Goal: Task Accomplishment & Management: Complete application form

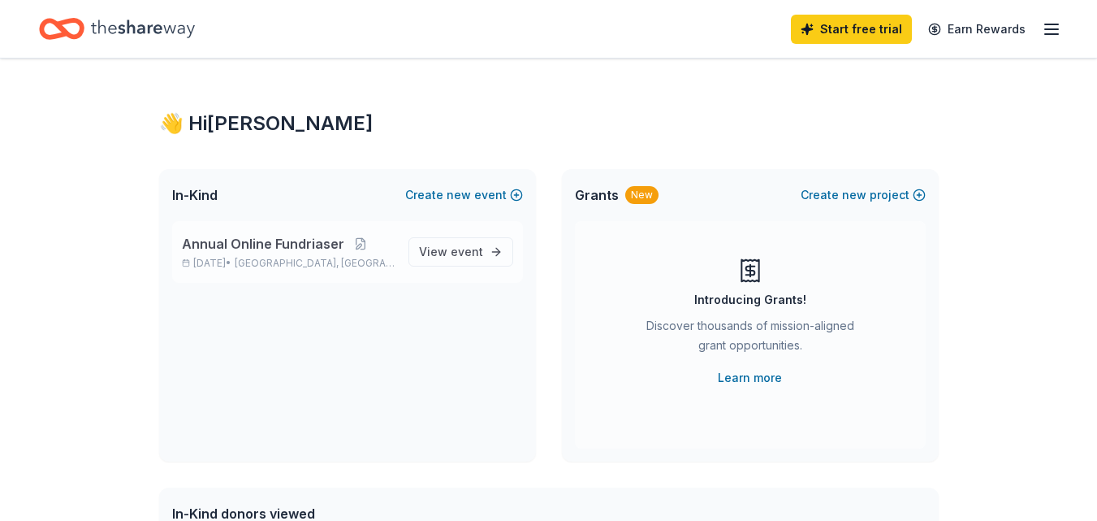
click at [224, 262] on p "Oct 08, 2025 • Plymouth, MI" at bounding box center [289, 263] width 214 height 13
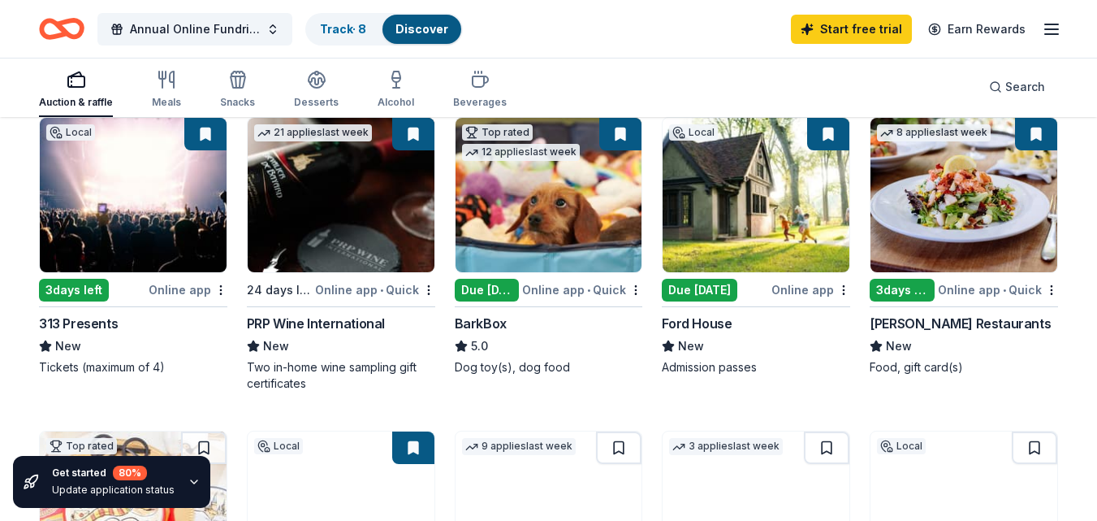
scroll to position [197, 0]
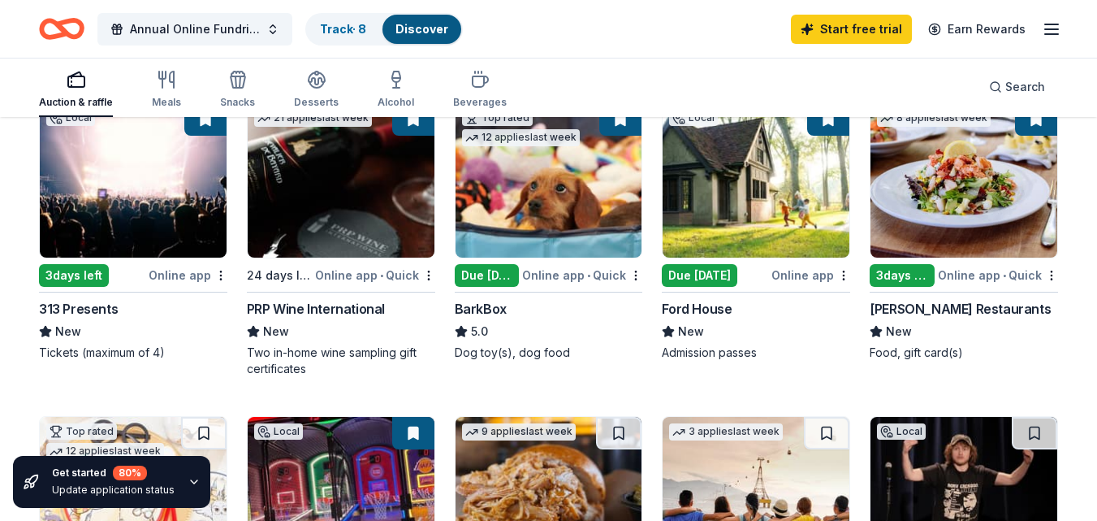
click at [922, 275] on div "3 days left" at bounding box center [902, 275] width 65 height 23
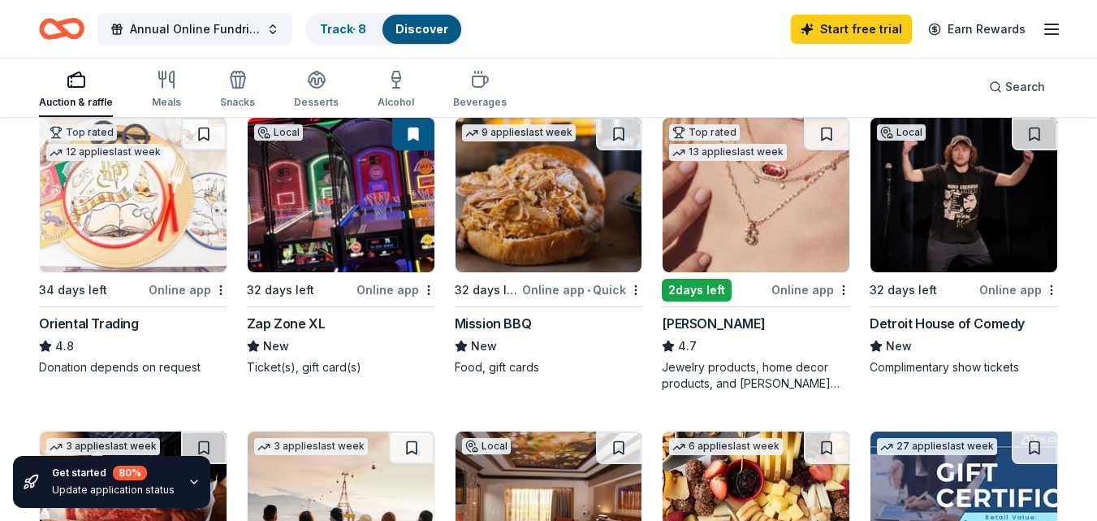
scroll to position [507, 0]
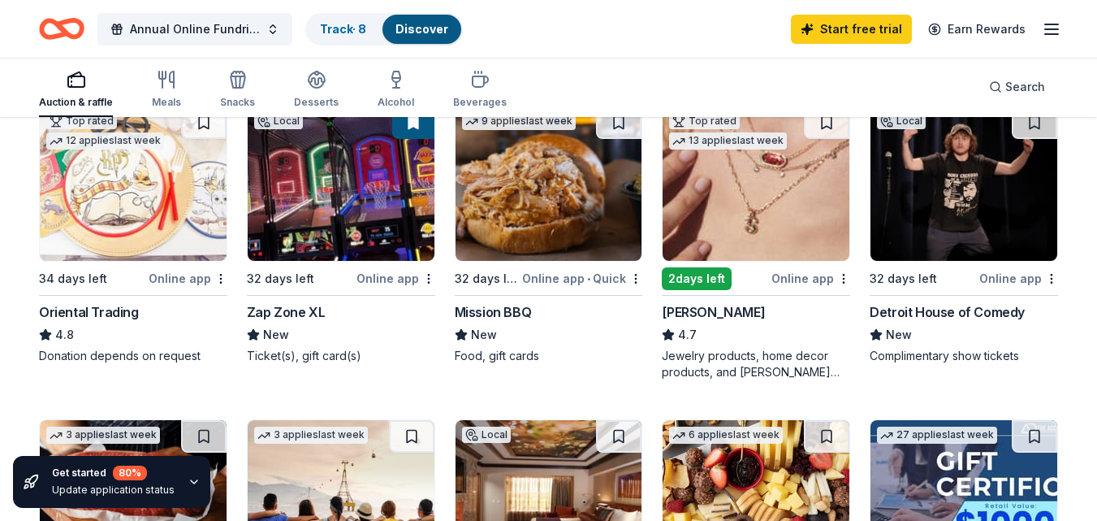
click at [962, 201] on img at bounding box center [964, 183] width 187 height 154
click at [981, 269] on div "32 days left Online app" at bounding box center [964, 278] width 188 height 20
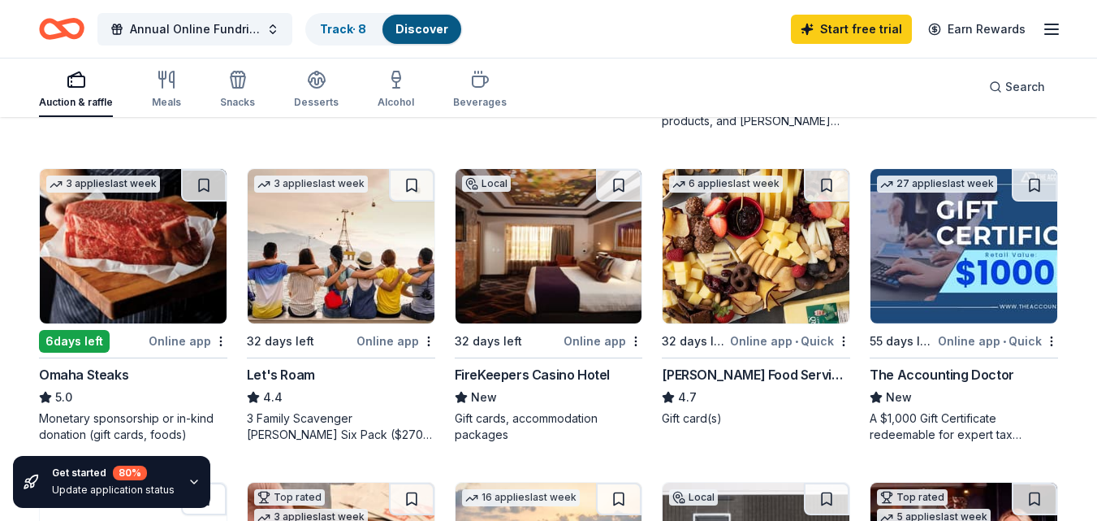
scroll to position [772, 0]
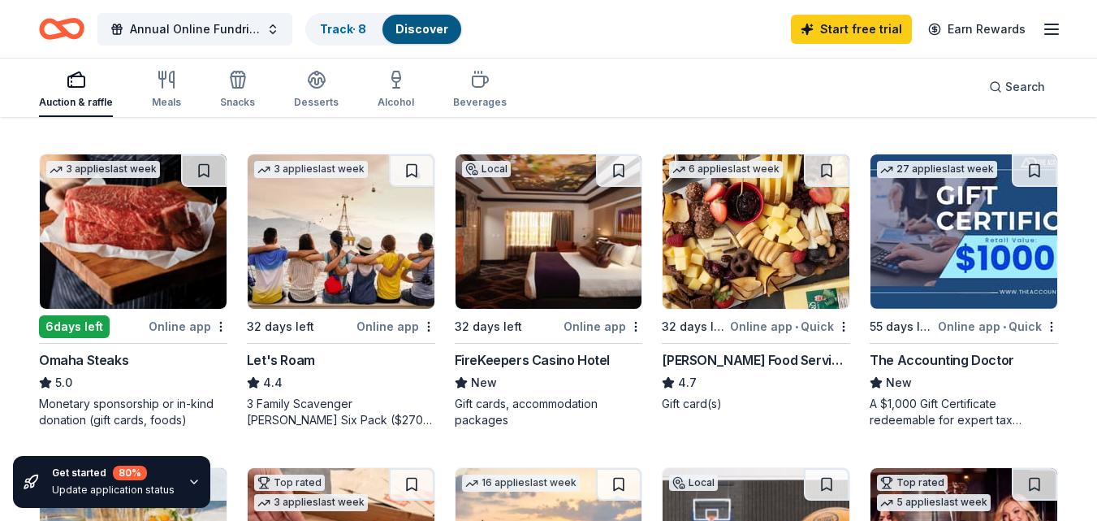
click at [370, 276] on img at bounding box center [341, 231] width 187 height 154
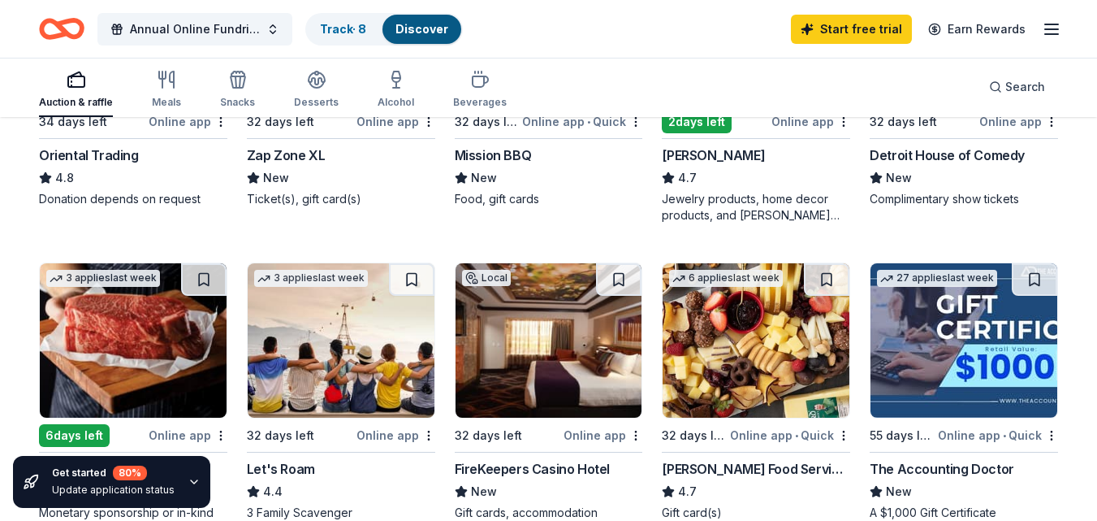
scroll to position [656, 0]
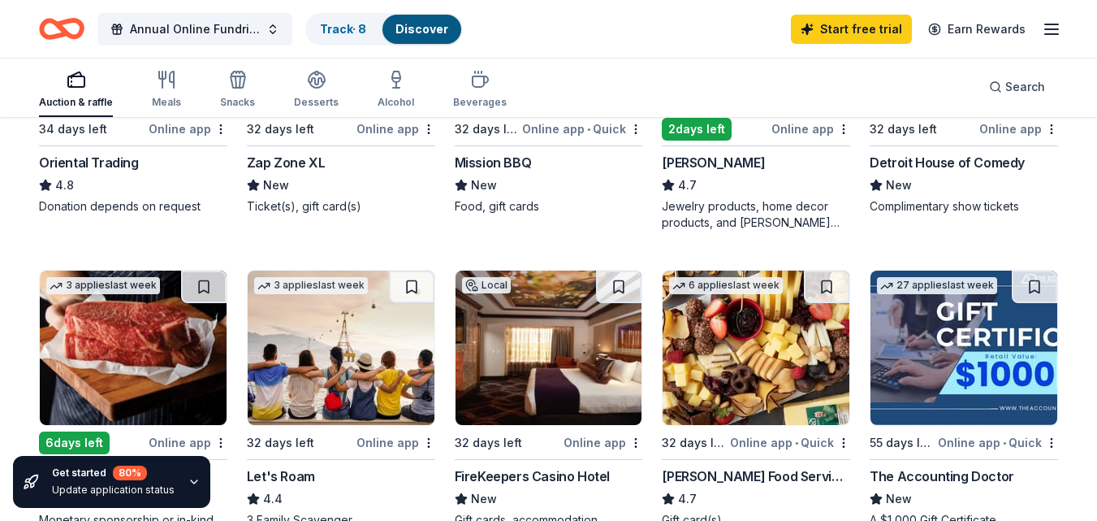
click at [551, 315] on img at bounding box center [549, 347] width 187 height 154
click at [690, 126] on div "2 days left" at bounding box center [697, 129] width 70 height 23
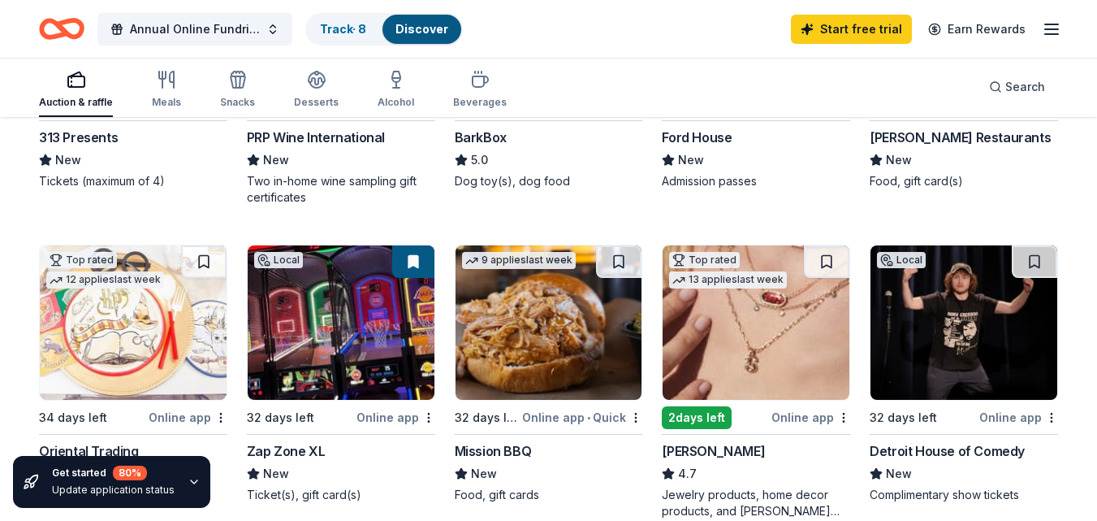
scroll to position [379, 0]
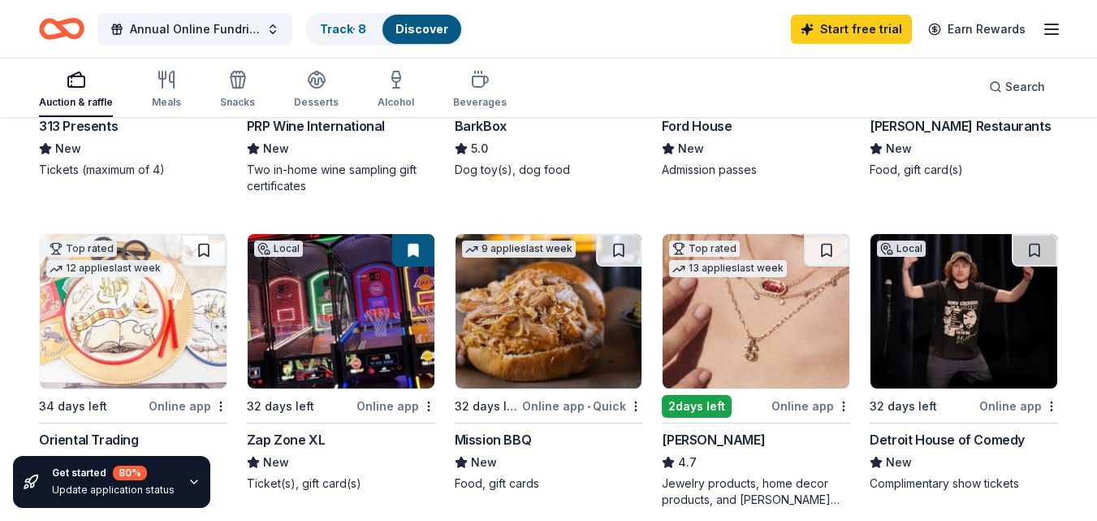
click at [545, 316] on img at bounding box center [549, 311] width 187 height 154
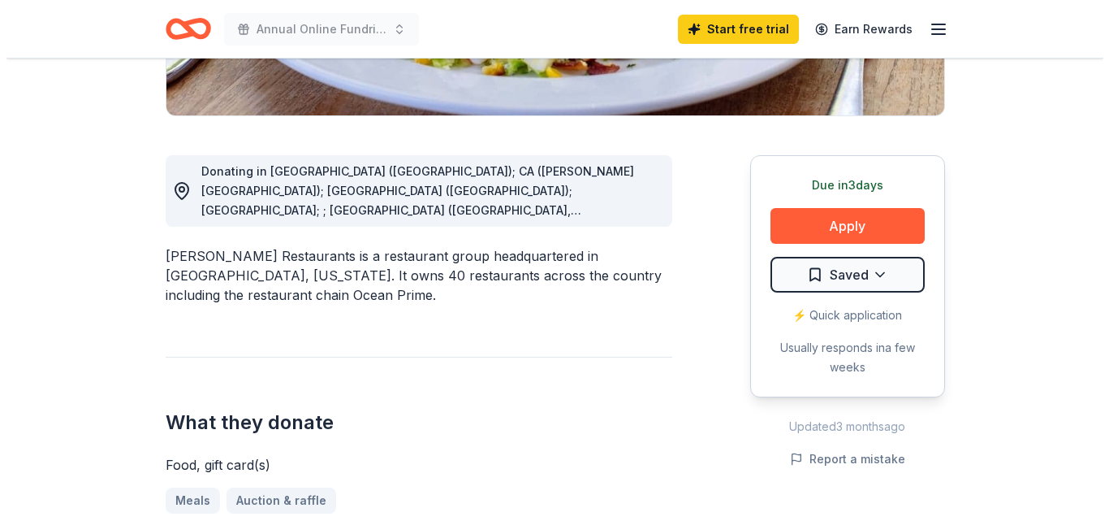
scroll to position [387, 0]
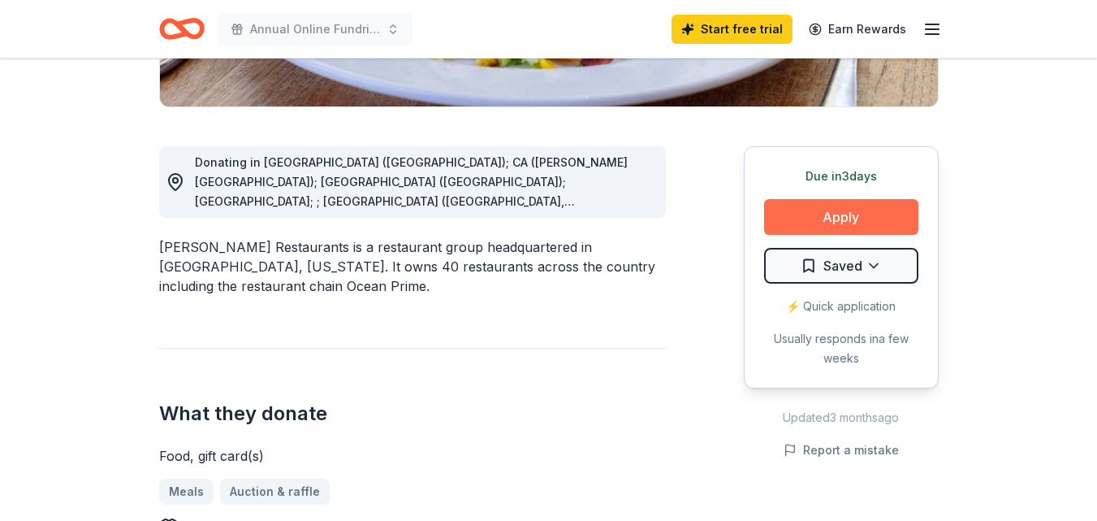
click at [852, 227] on button "Apply" at bounding box center [841, 217] width 154 height 36
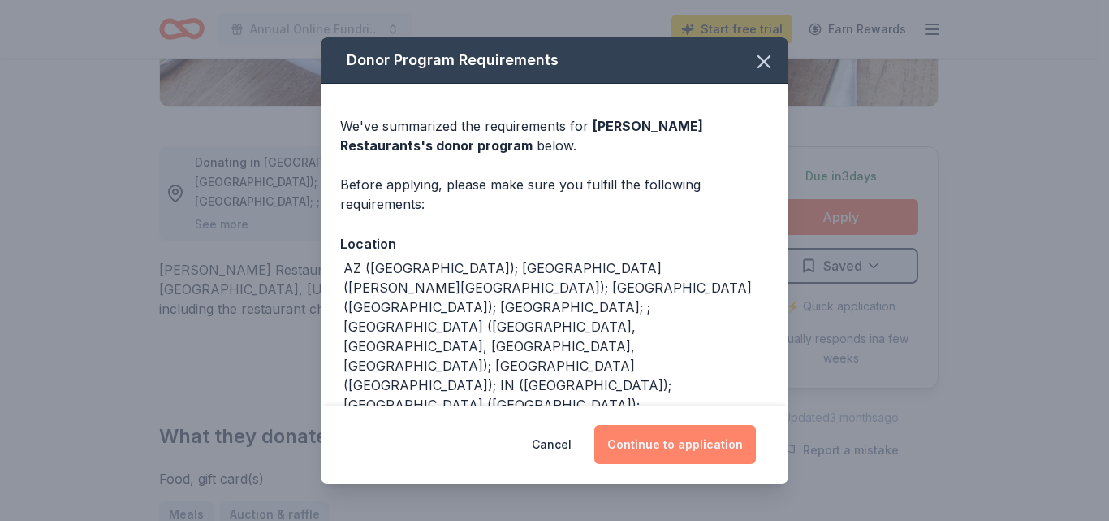
click at [681, 441] on button "Continue to application" at bounding box center [675, 444] width 162 height 39
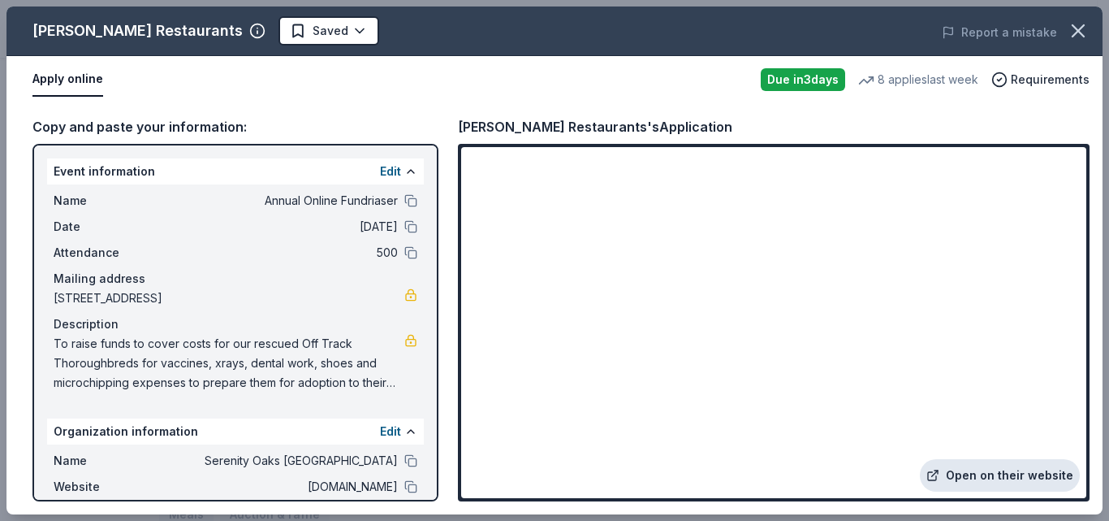
click at [987, 472] on link "Open on their website" at bounding box center [1000, 475] width 160 height 32
click at [404, 229] on button at bounding box center [410, 226] width 13 height 13
click at [380, 174] on button "Edit" at bounding box center [390, 171] width 21 height 19
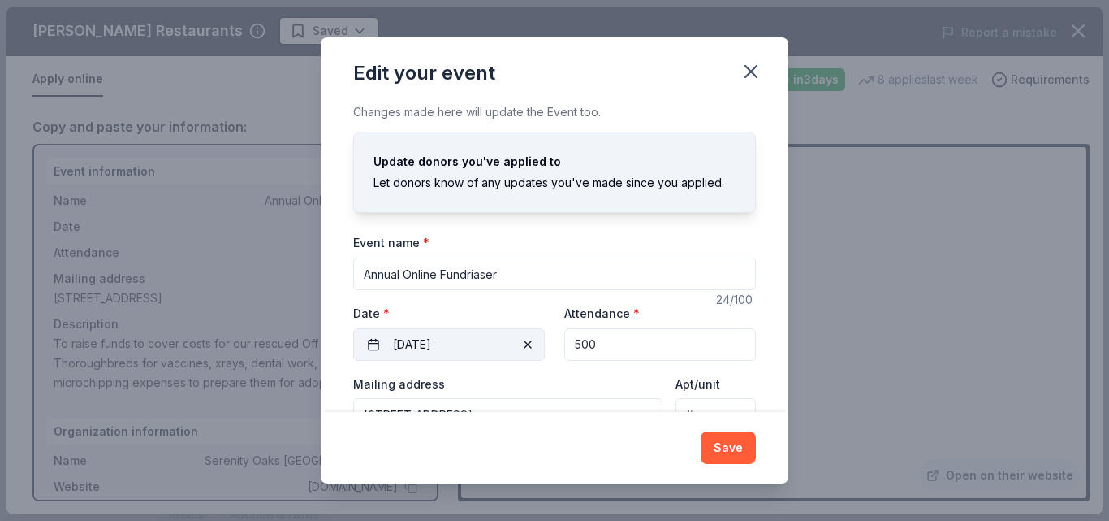
click at [400, 343] on button "10/08/2025" at bounding box center [449, 344] width 192 height 32
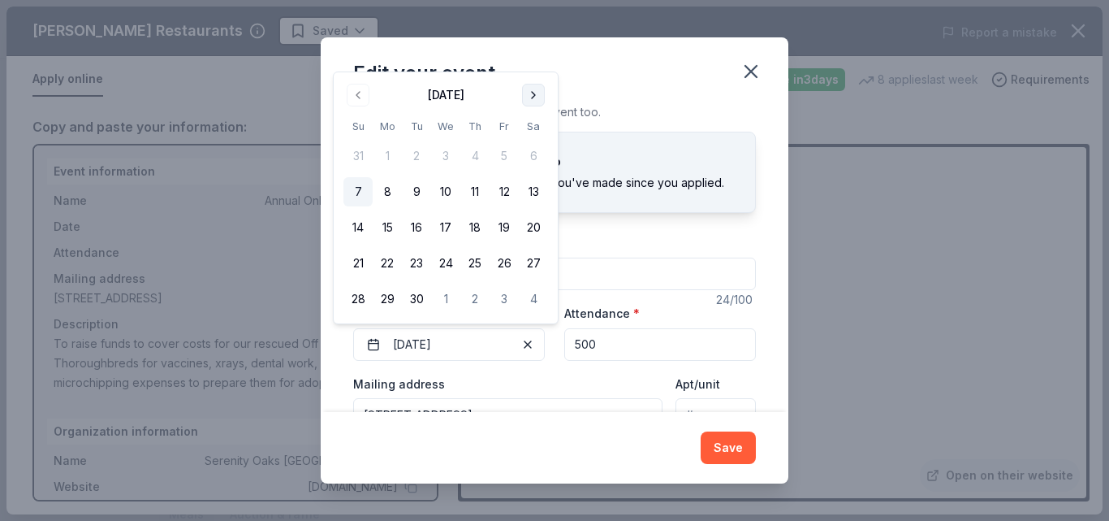
click at [538, 96] on button "Go to next month" at bounding box center [533, 95] width 23 height 23
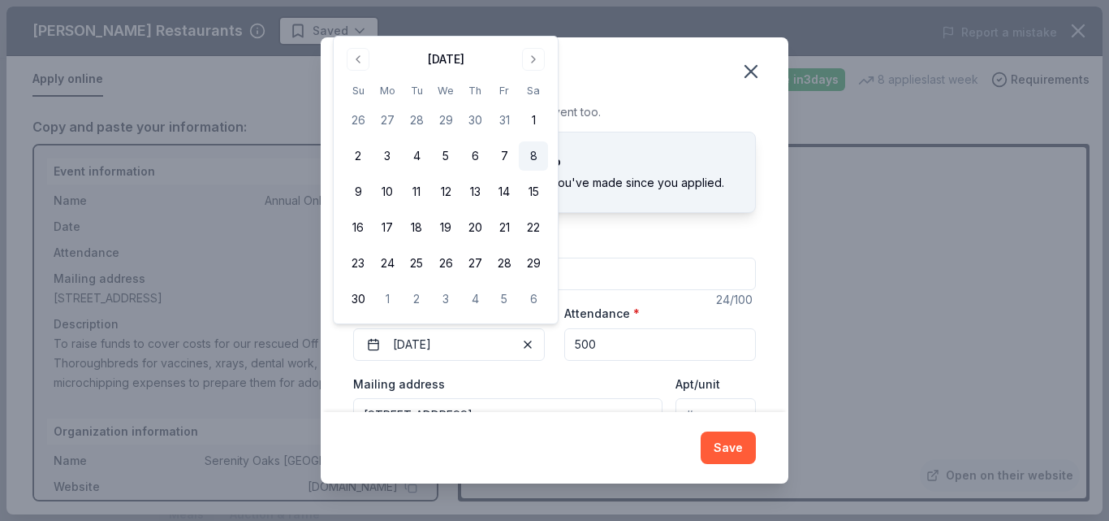
click at [534, 159] on button "8" at bounding box center [533, 155] width 29 height 29
click at [722, 442] on button "Save" at bounding box center [728, 447] width 55 height 32
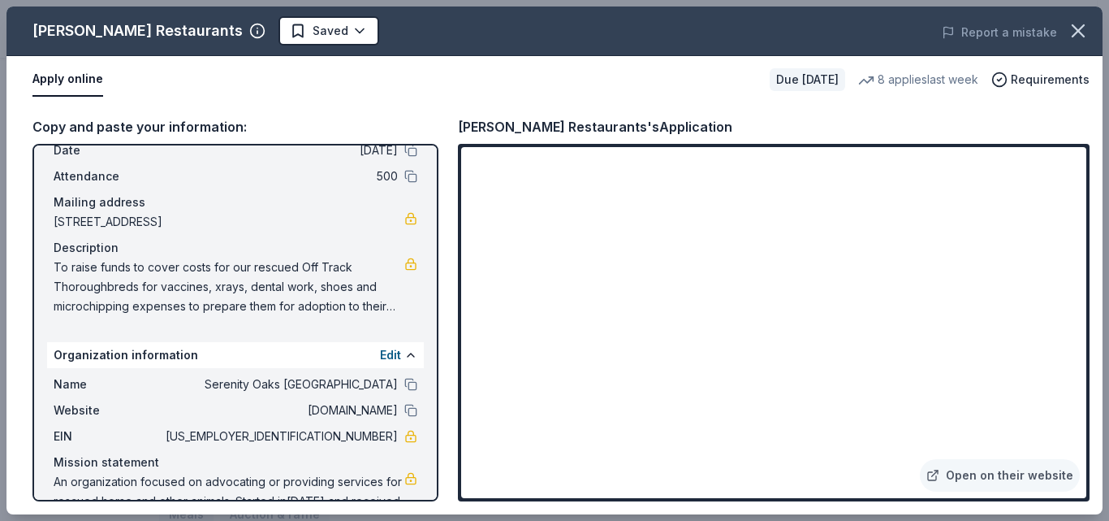
scroll to position [127, 0]
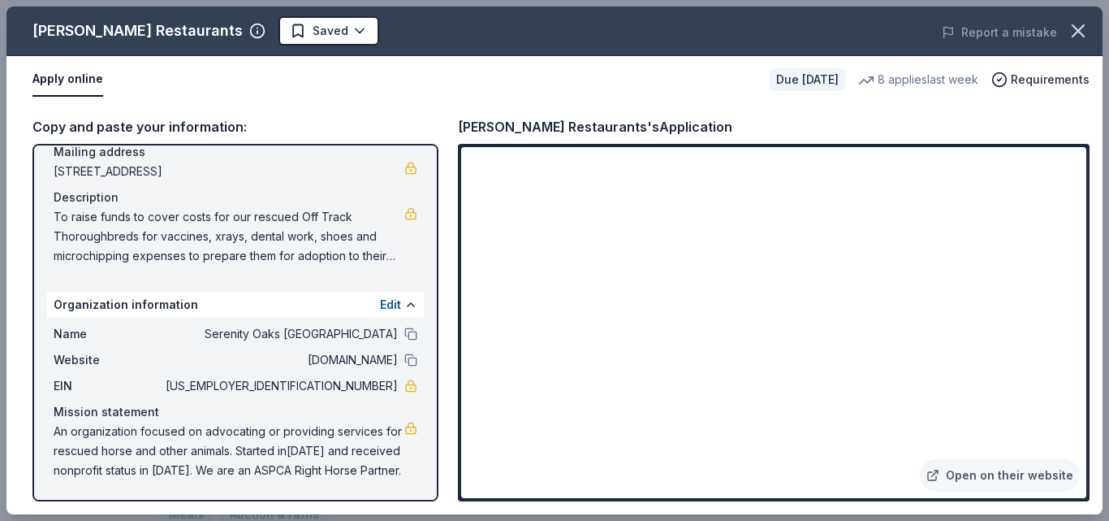
click at [377, 334] on span "Serenity Oaks [GEOGRAPHIC_DATA]" at bounding box center [280, 333] width 236 height 19
click at [404, 335] on button at bounding box center [410, 333] width 13 height 13
click at [1077, 484] on link "Open on their website" at bounding box center [1000, 475] width 160 height 32
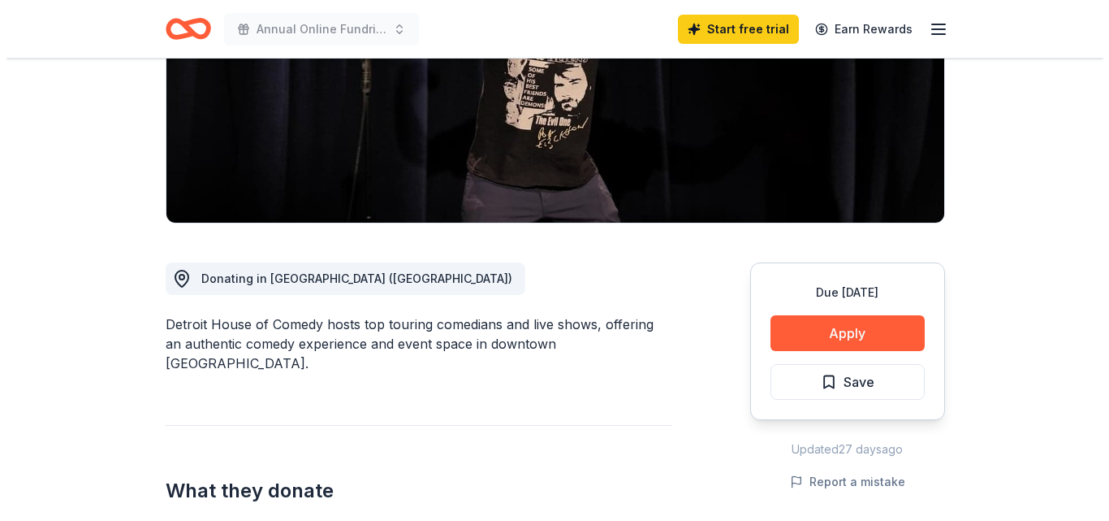
scroll to position [292, 0]
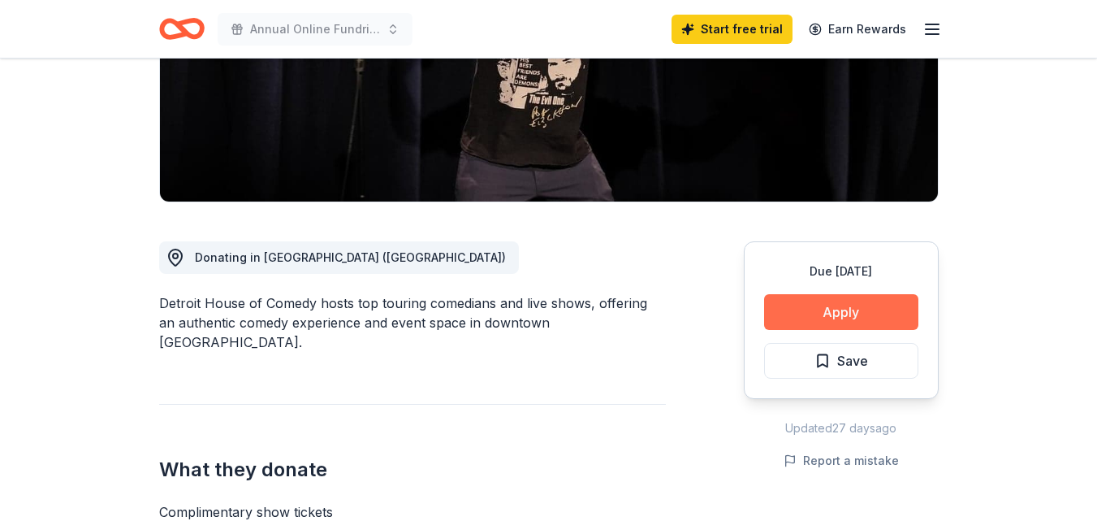
click at [888, 304] on button "Apply" at bounding box center [841, 312] width 154 height 36
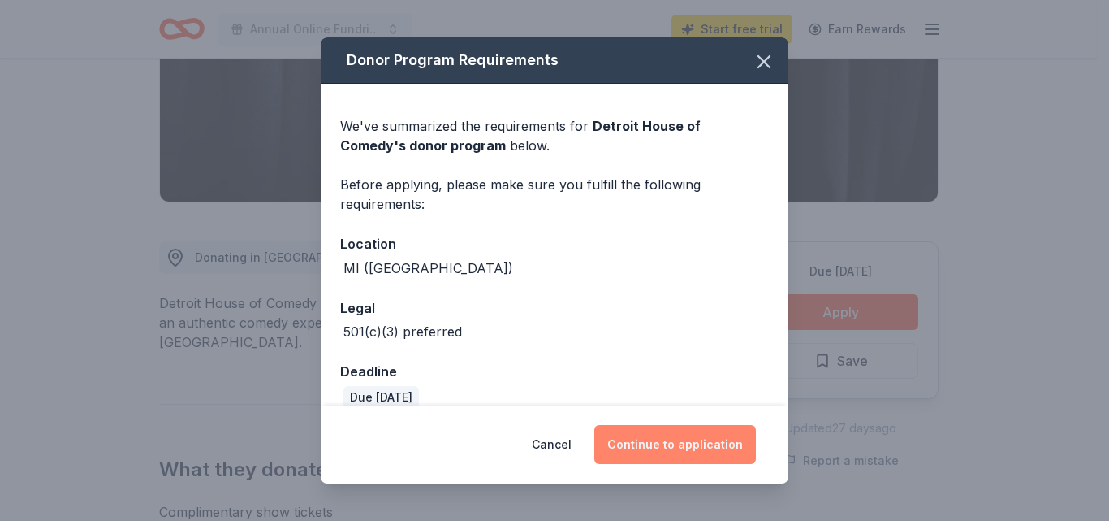
click at [682, 447] on button "Continue to application" at bounding box center [675, 444] width 162 height 39
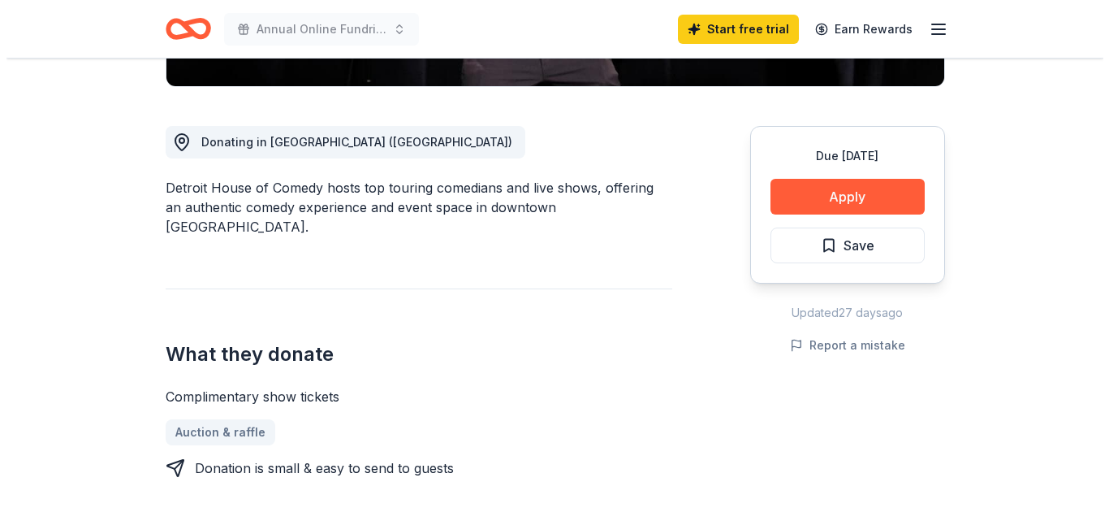
scroll to position [421, 0]
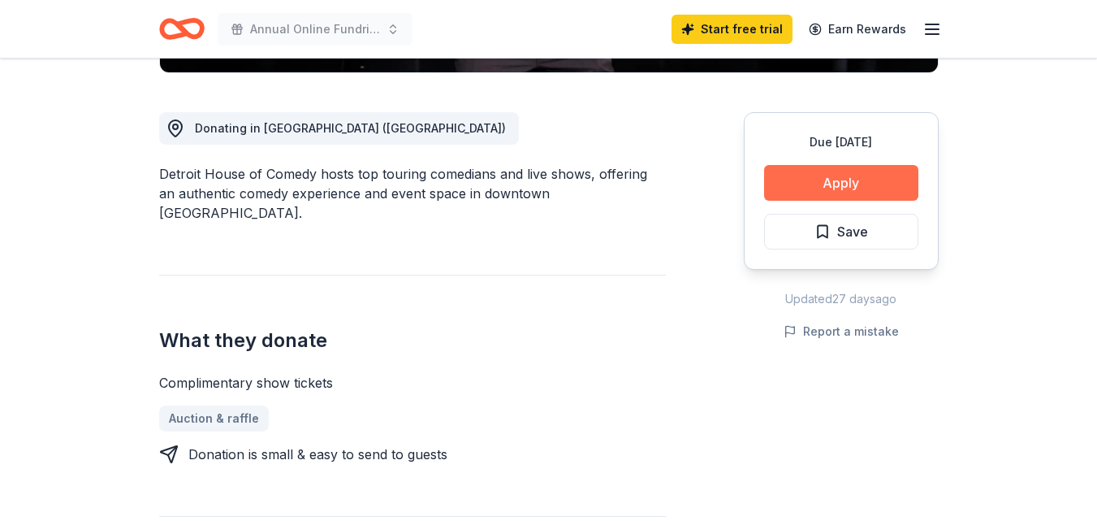
click at [833, 182] on button "Apply" at bounding box center [841, 183] width 154 height 36
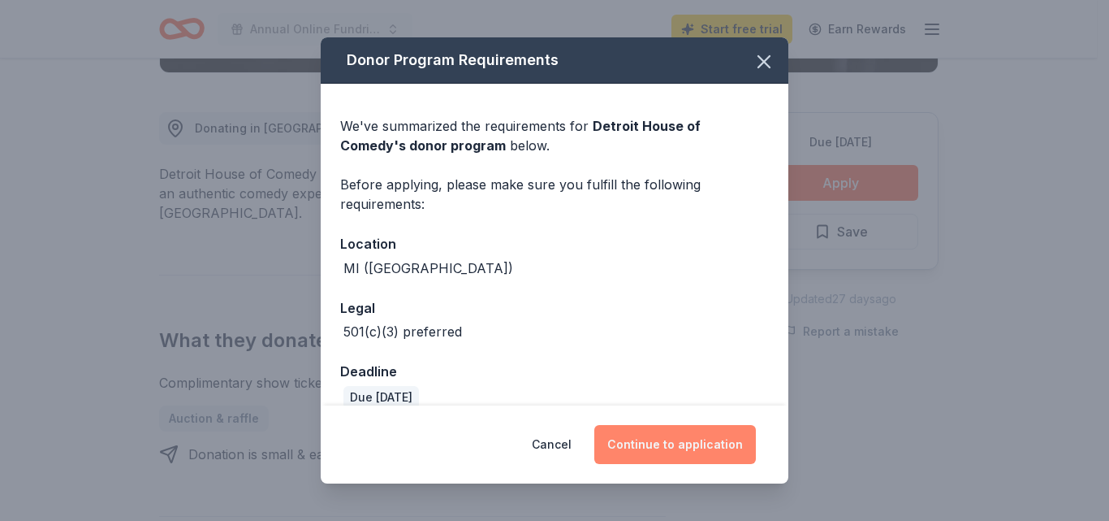
click at [716, 442] on button "Continue to application" at bounding box center [675, 444] width 162 height 39
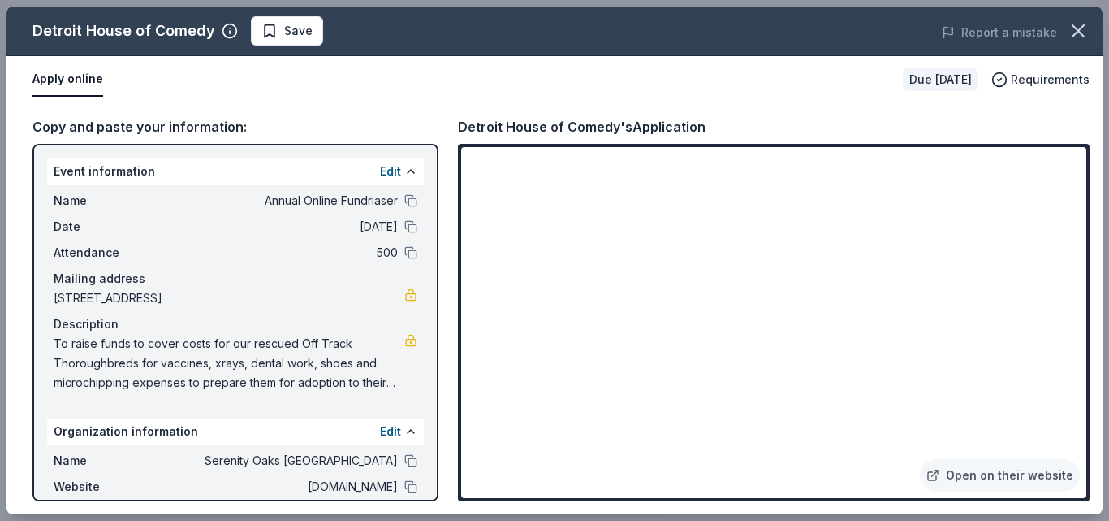
drag, startPoint x: 1098, startPoint y: 292, endPoint x: 1092, endPoint y: 265, distance: 27.6
click at [1092, 265] on div "Copy and paste your information: Event information Edit Name Annual Online Fund…" at bounding box center [554, 308] width 1096 height 411
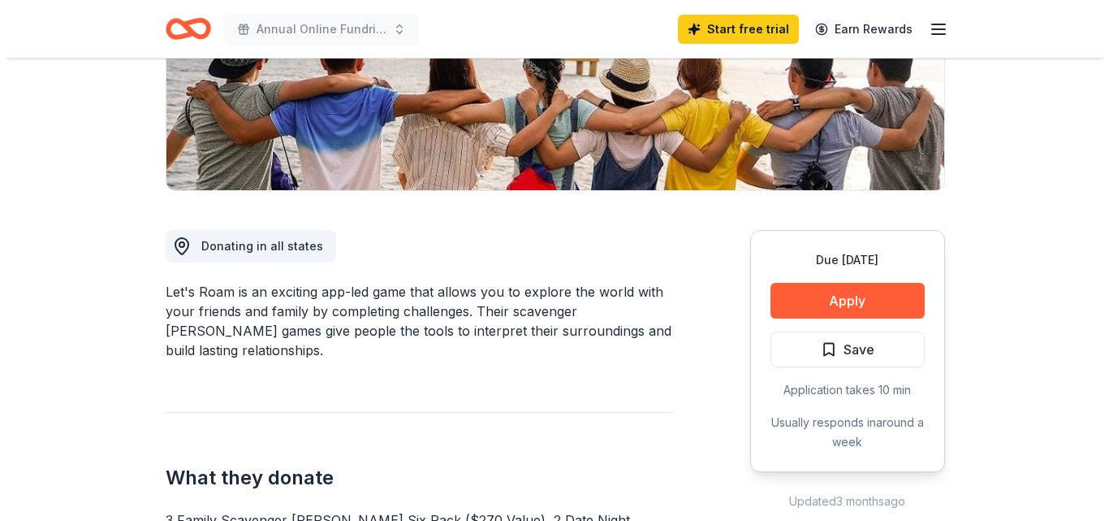
scroll to position [344, 0]
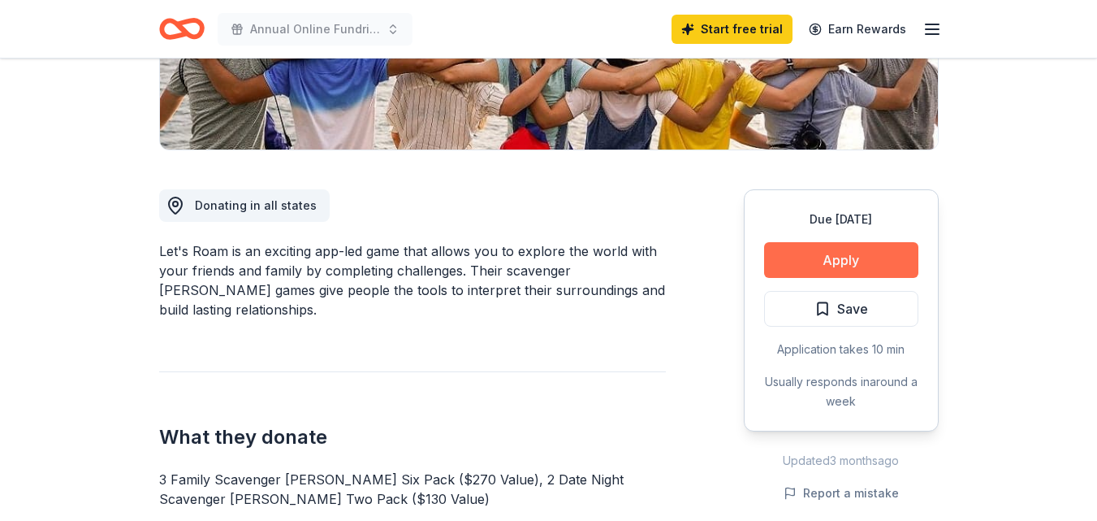
click at [845, 253] on button "Apply" at bounding box center [841, 260] width 154 height 36
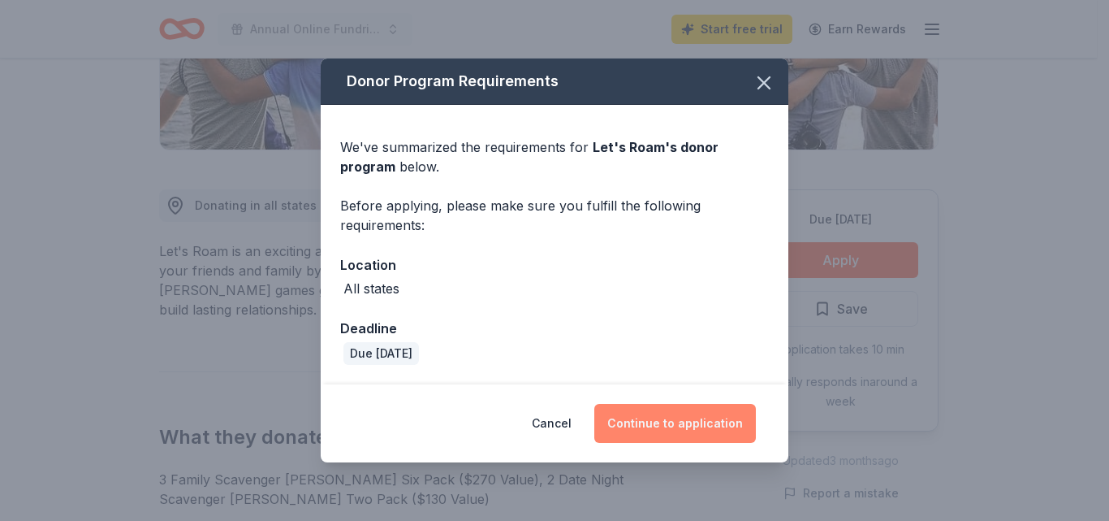
click at [656, 417] on button "Continue to application" at bounding box center [675, 423] width 162 height 39
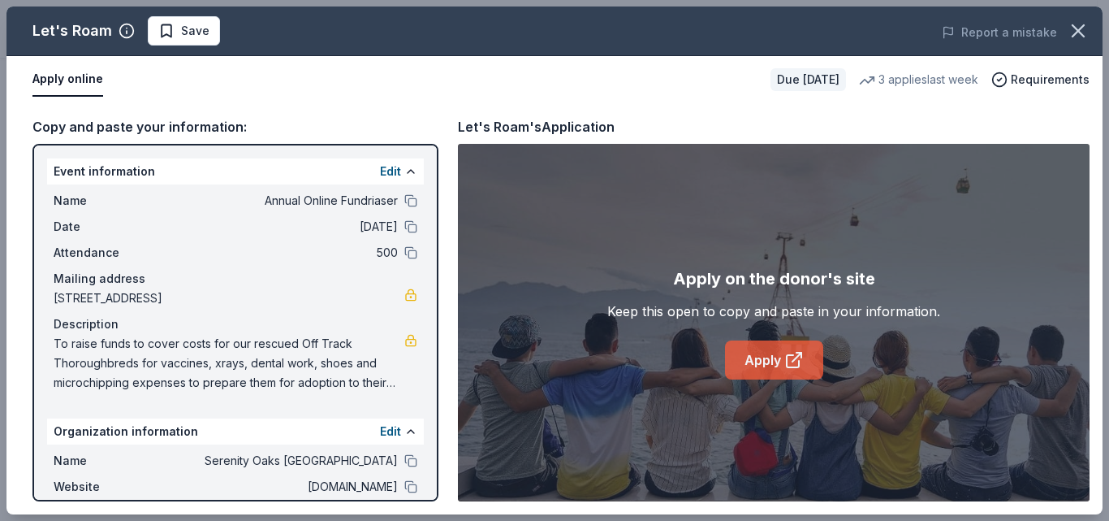
click at [767, 358] on link "Apply" at bounding box center [774, 359] width 98 height 39
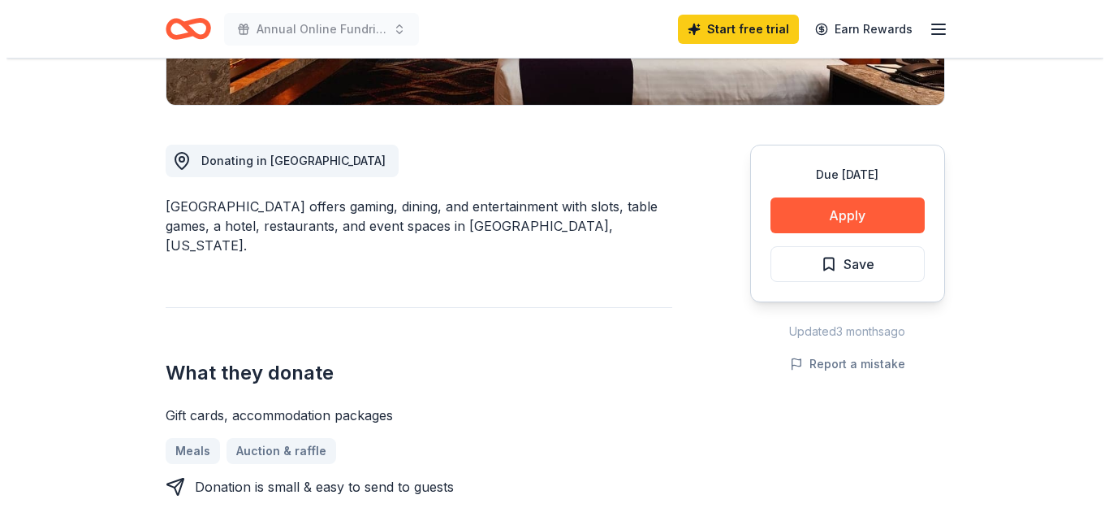
scroll to position [423, 0]
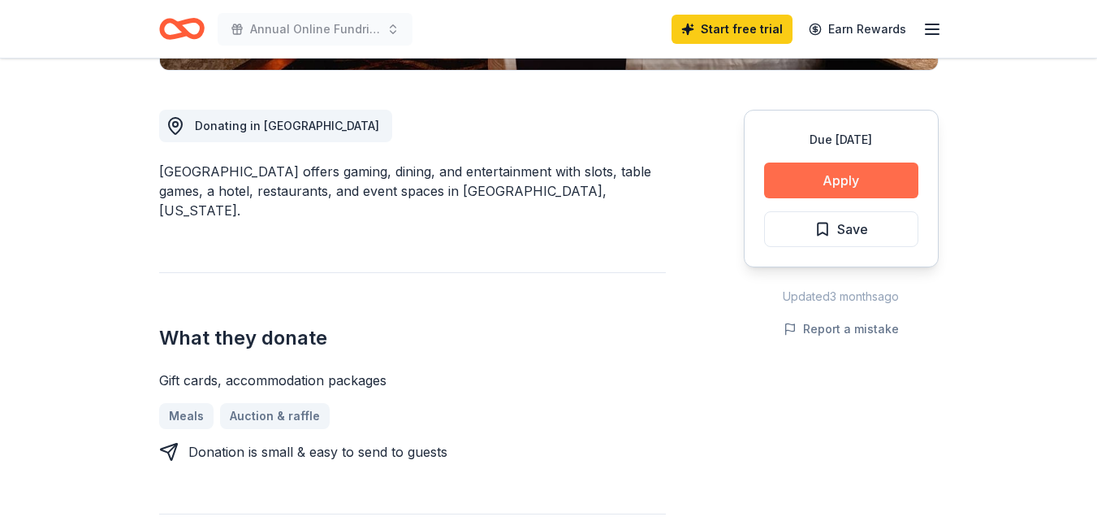
click at [874, 183] on button "Apply" at bounding box center [841, 180] width 154 height 36
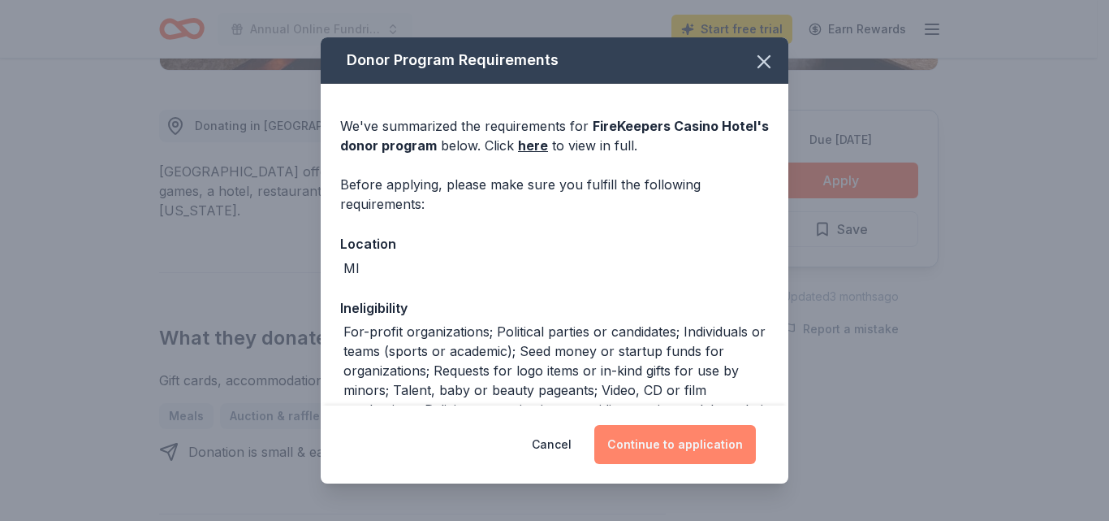
click at [725, 439] on button "Continue to application" at bounding box center [675, 444] width 162 height 39
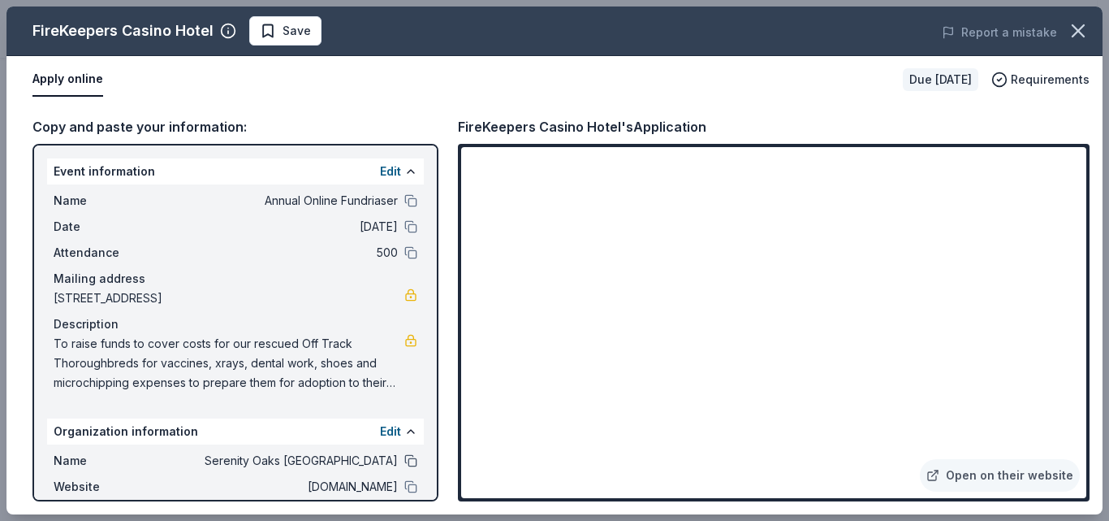
click at [404, 458] on button at bounding box center [410, 460] width 13 height 13
click at [404, 489] on button at bounding box center [410, 486] width 13 height 13
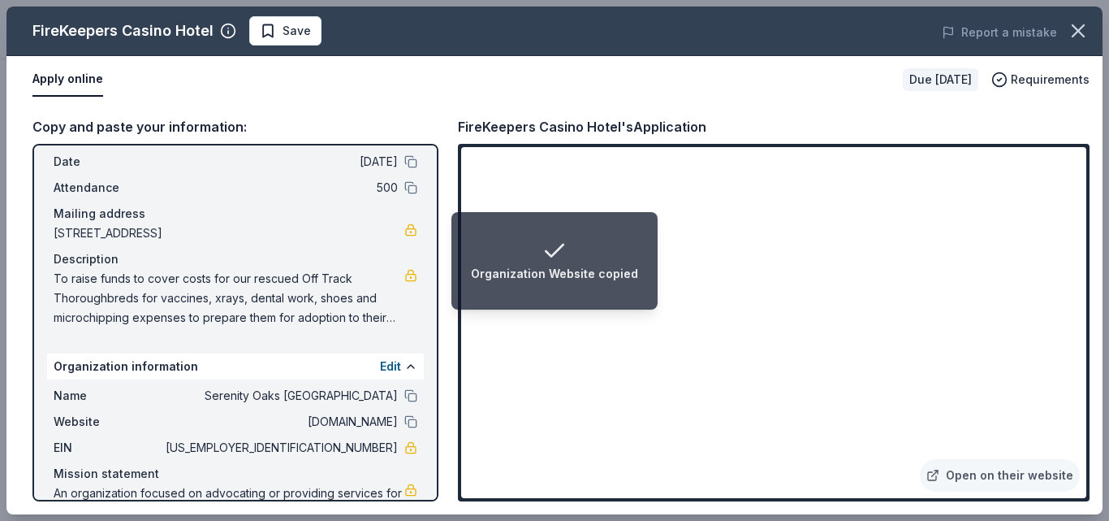
scroll to position [97, 0]
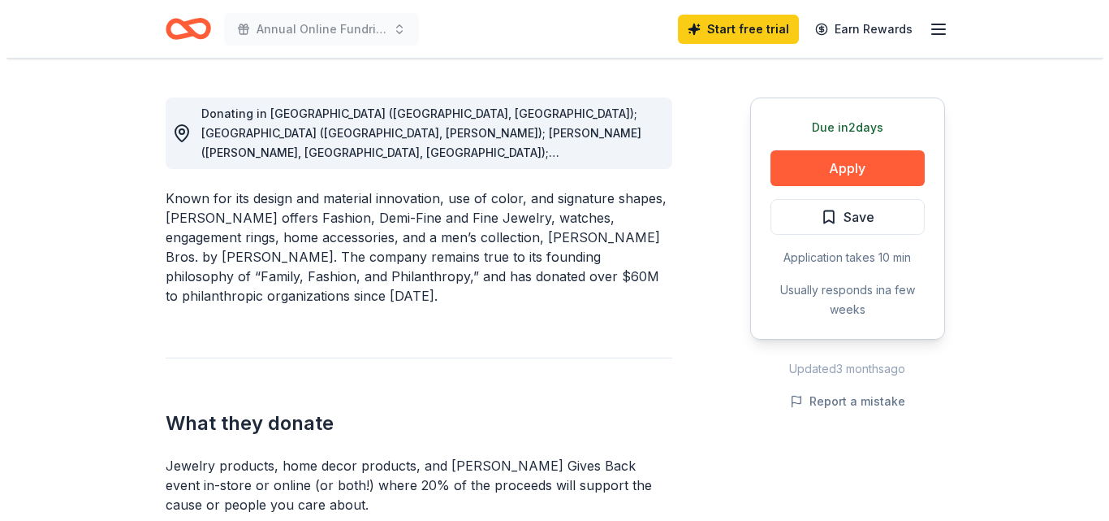
scroll to position [450, 0]
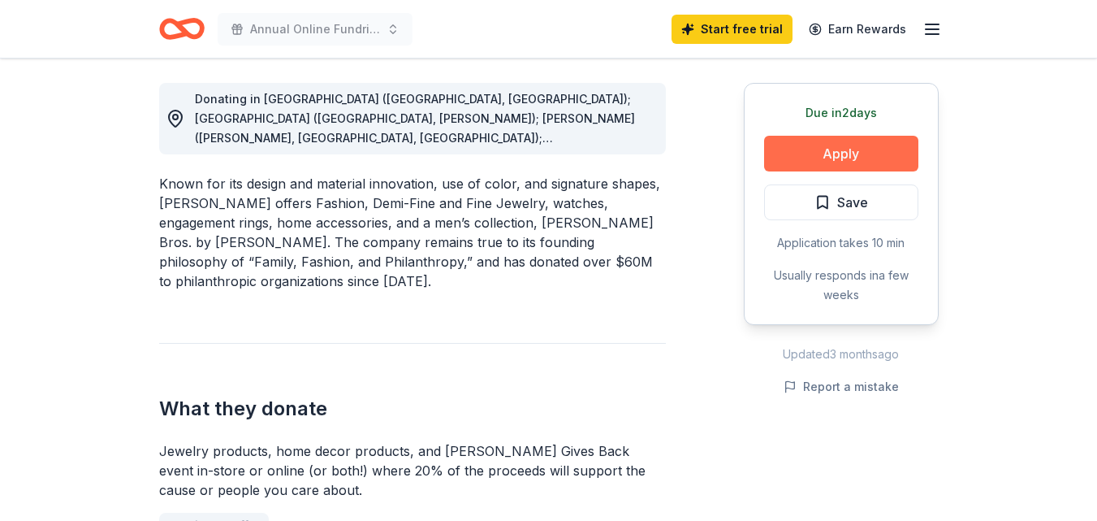
click at [836, 149] on button "Apply" at bounding box center [841, 154] width 154 height 36
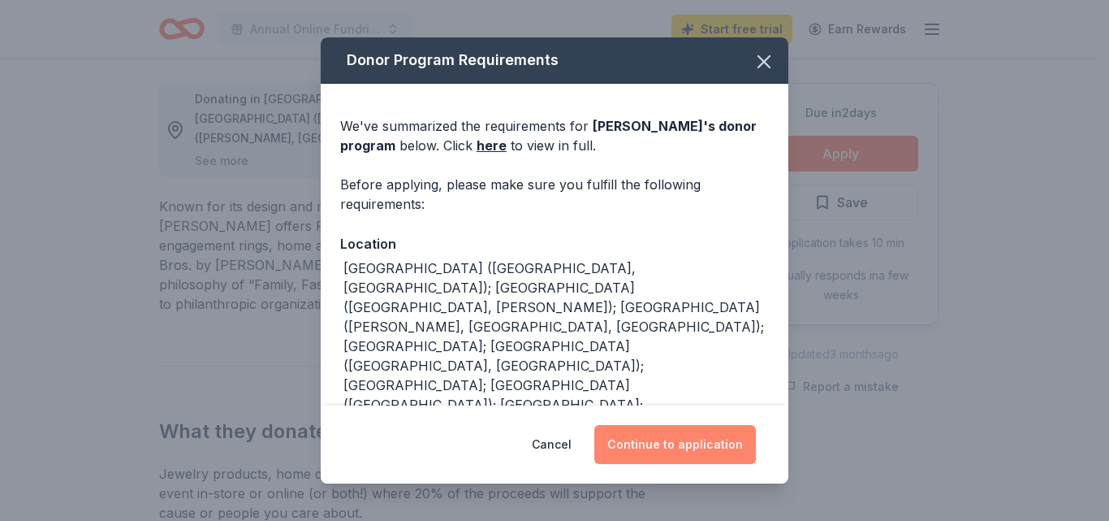
click at [706, 447] on button "Continue to application" at bounding box center [675, 444] width 162 height 39
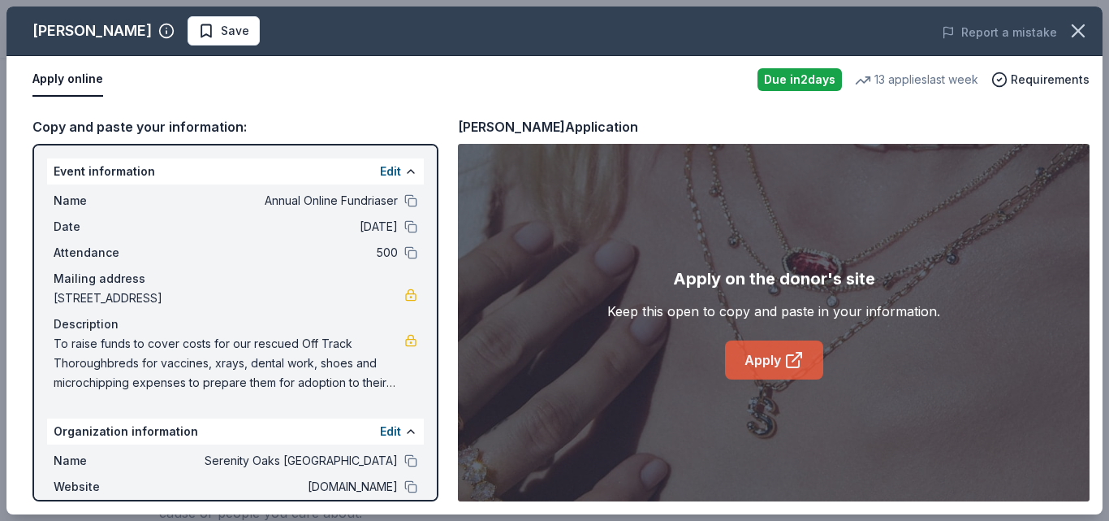
click at [747, 349] on link "Apply" at bounding box center [774, 359] width 98 height 39
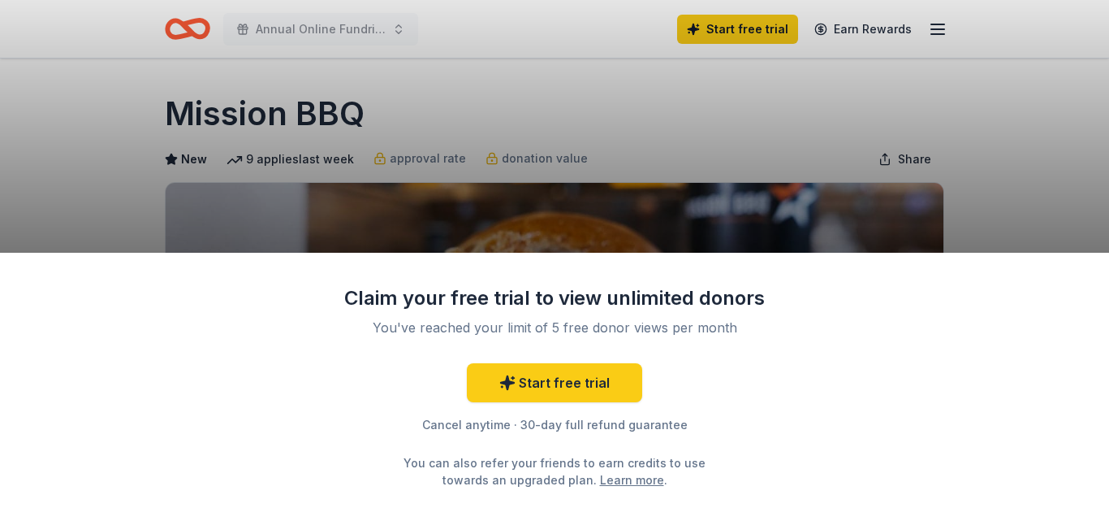
click at [572, 158] on div "Claim your free trial to view unlimited donors You've reached your limit of 5 f…" at bounding box center [554, 260] width 1109 height 521
click at [884, 128] on div "Claim your free trial to view unlimited donors You've reached your limit of 5 f…" at bounding box center [554, 260] width 1109 height 521
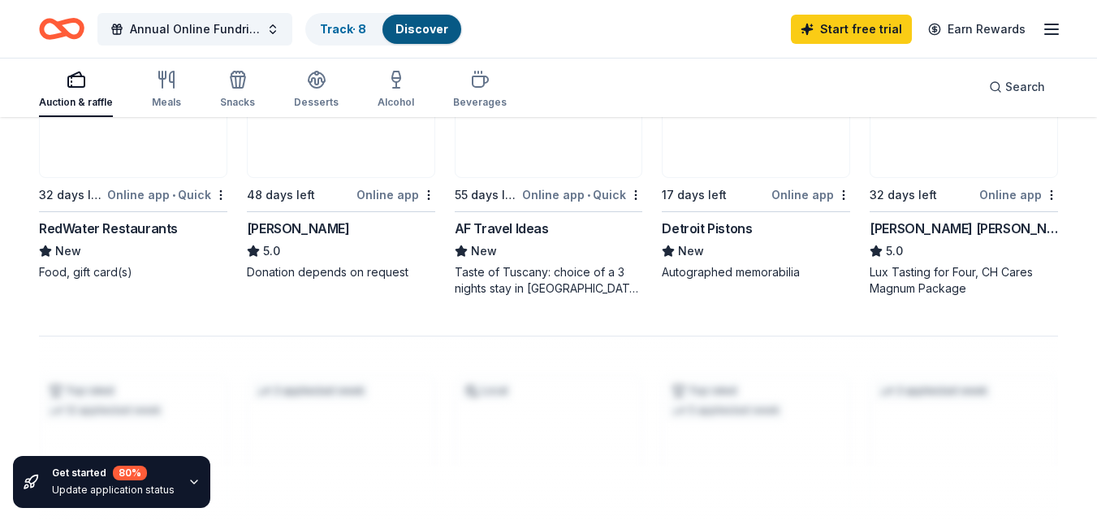
scroll to position [1181, 0]
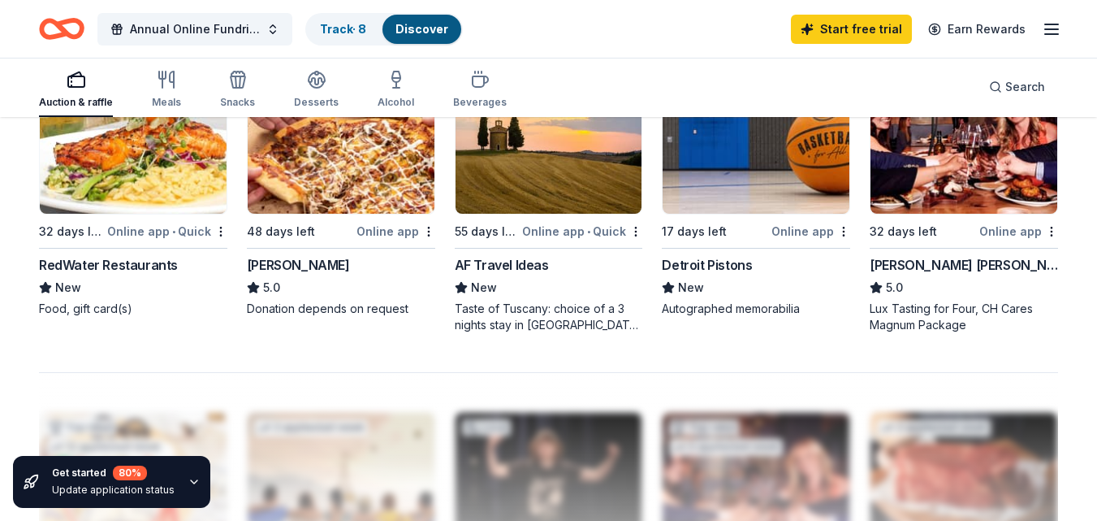
click at [398, 231] on div "Online app" at bounding box center [396, 231] width 79 height 20
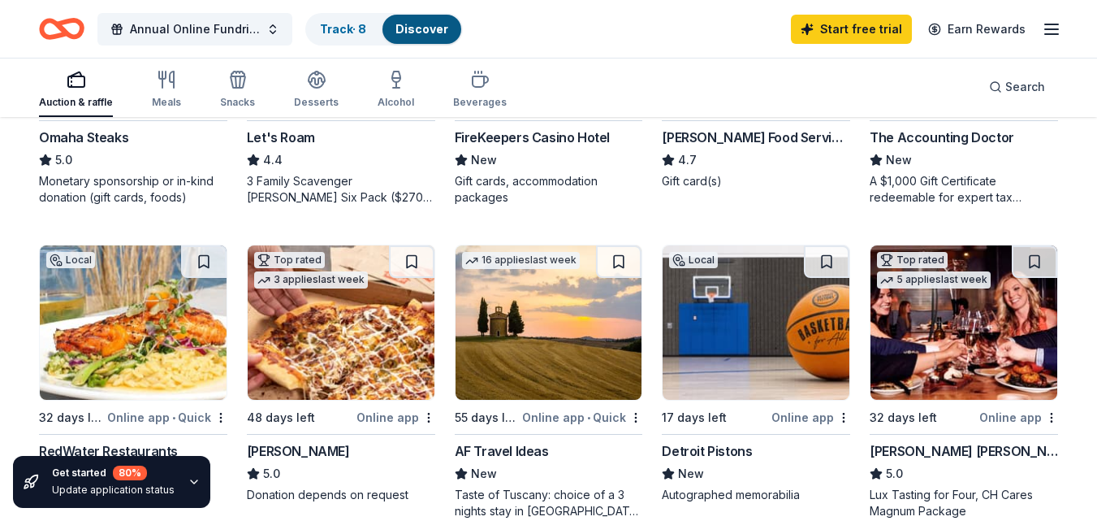
scroll to position [1017, 0]
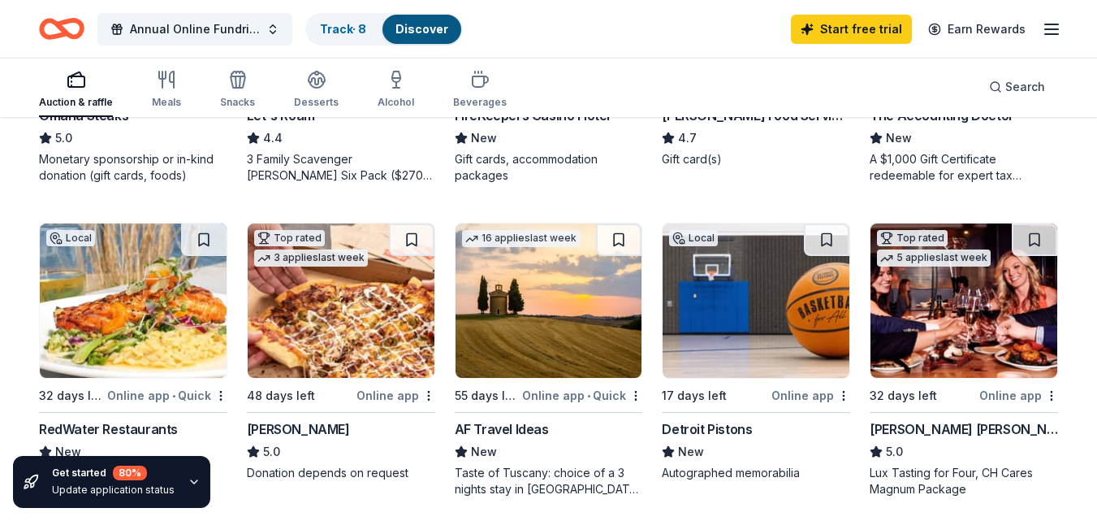
click at [365, 305] on img at bounding box center [341, 300] width 187 height 154
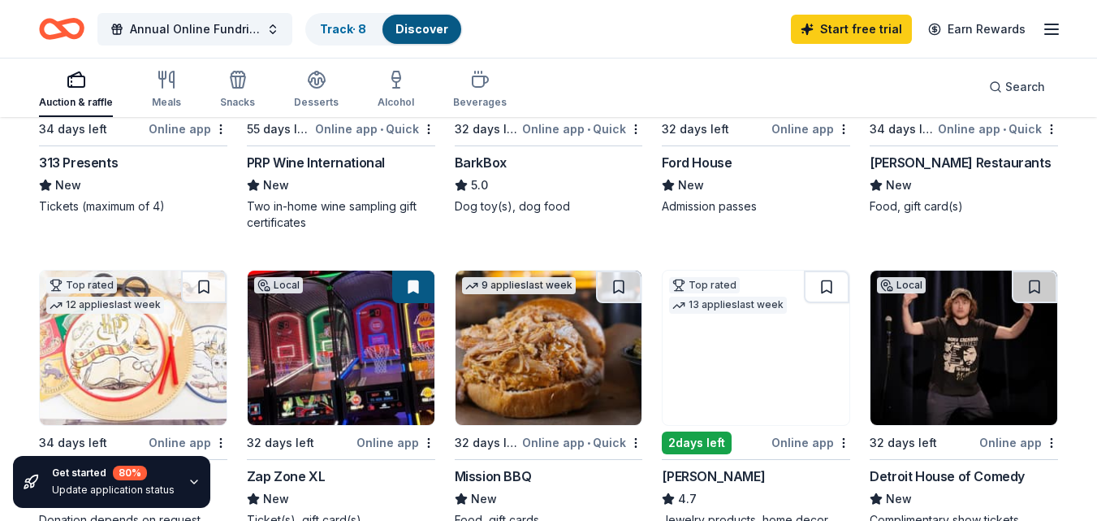
scroll to position [339, 0]
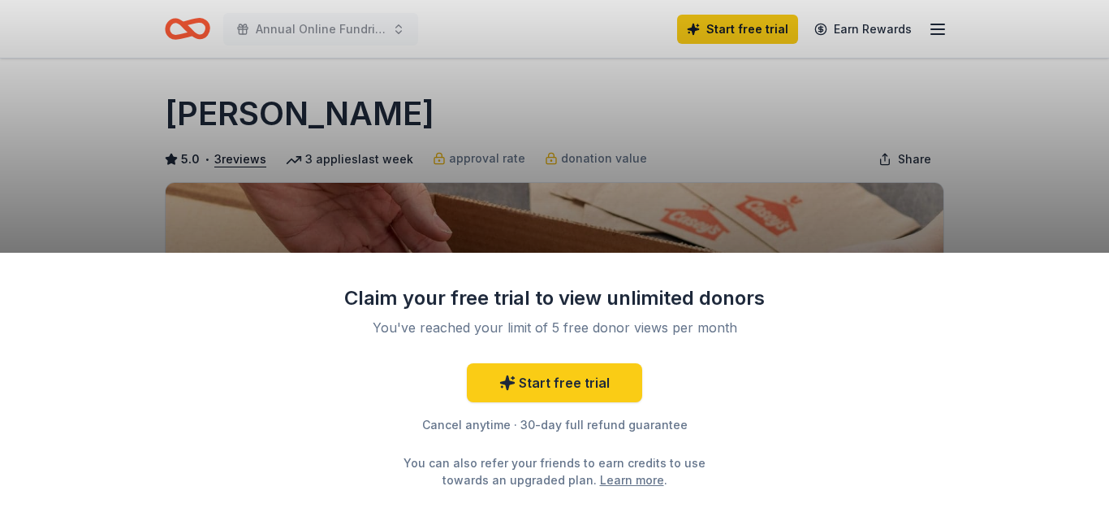
click at [1059, 136] on div "Claim your free trial to view unlimited donors You've reached your limit of 5 f…" at bounding box center [554, 260] width 1109 height 521
click at [413, 136] on div "Claim your free trial to view unlimited donors You've reached your limit of 5 f…" at bounding box center [554, 260] width 1109 height 521
